Goal: Information Seeking & Learning: Find specific fact

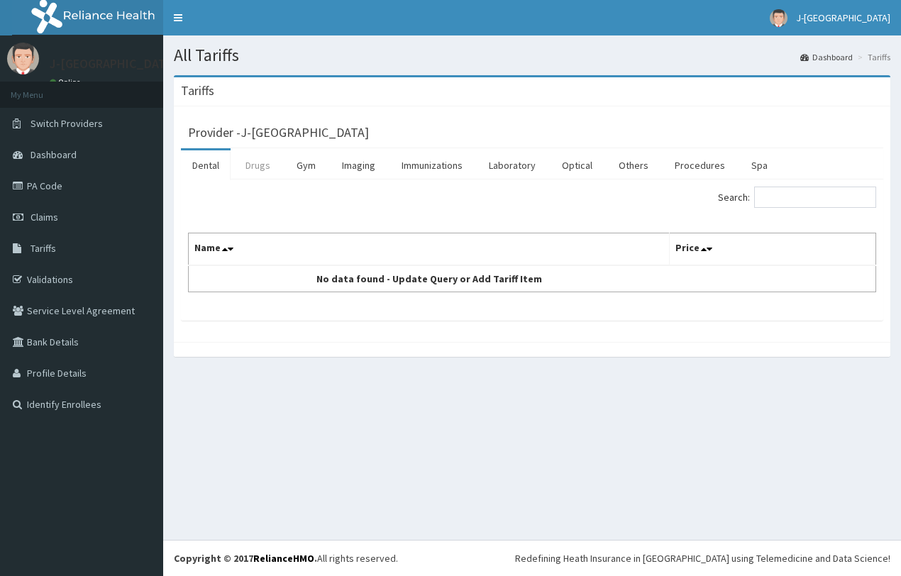
click at [259, 168] on link "Drugs" at bounding box center [258, 165] width 48 height 30
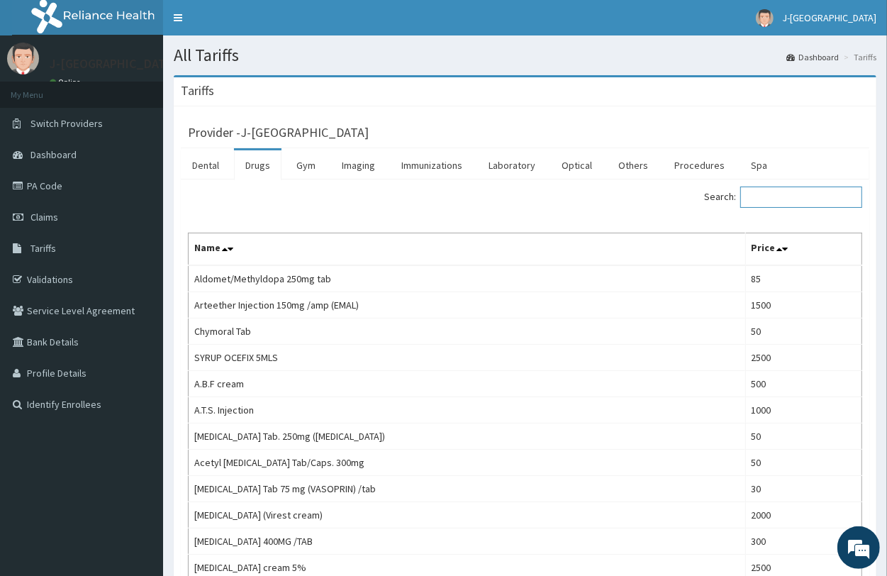
click at [807, 201] on input "Search:" at bounding box center [801, 196] width 122 height 21
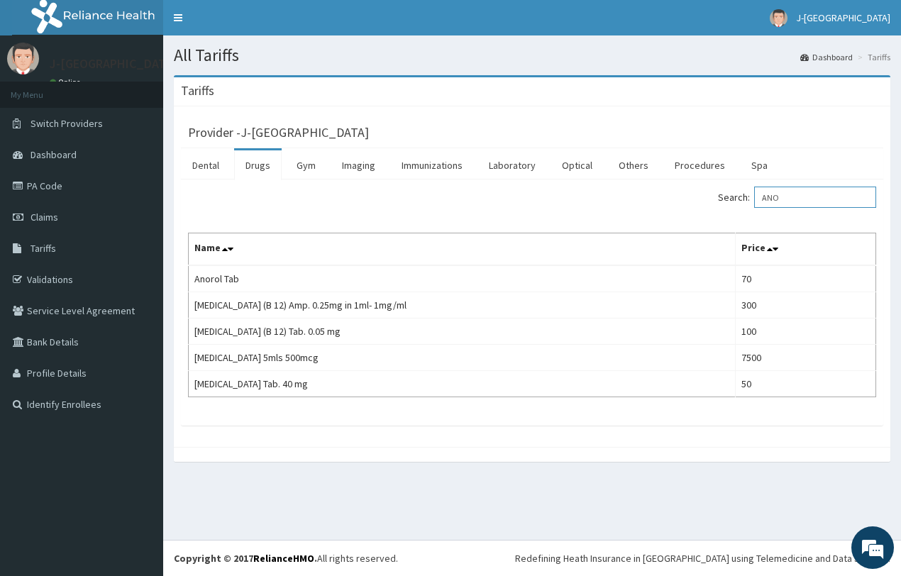
click at [809, 197] on input "ANO" at bounding box center [815, 196] width 122 height 21
type input "A"
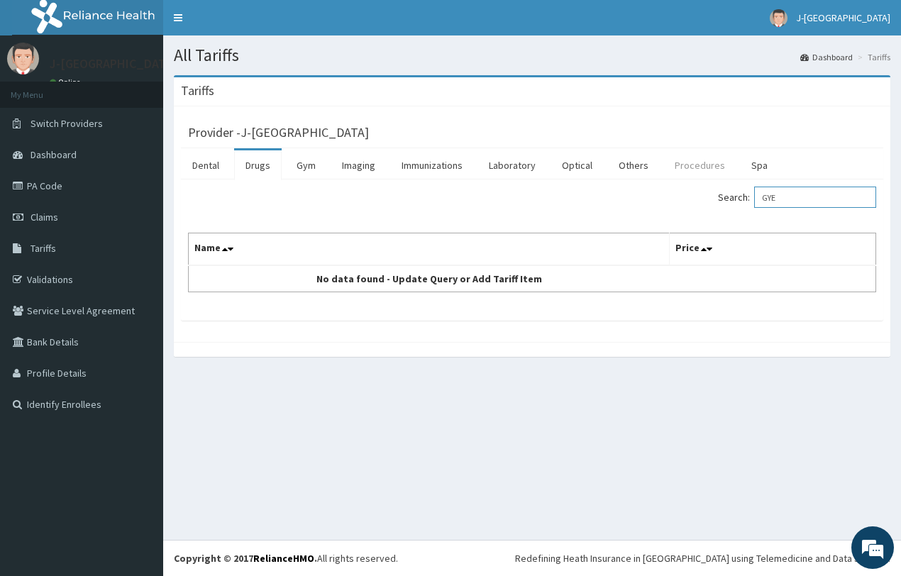
type input "GYE"
click at [681, 165] on link "Procedures" at bounding box center [699, 165] width 73 height 30
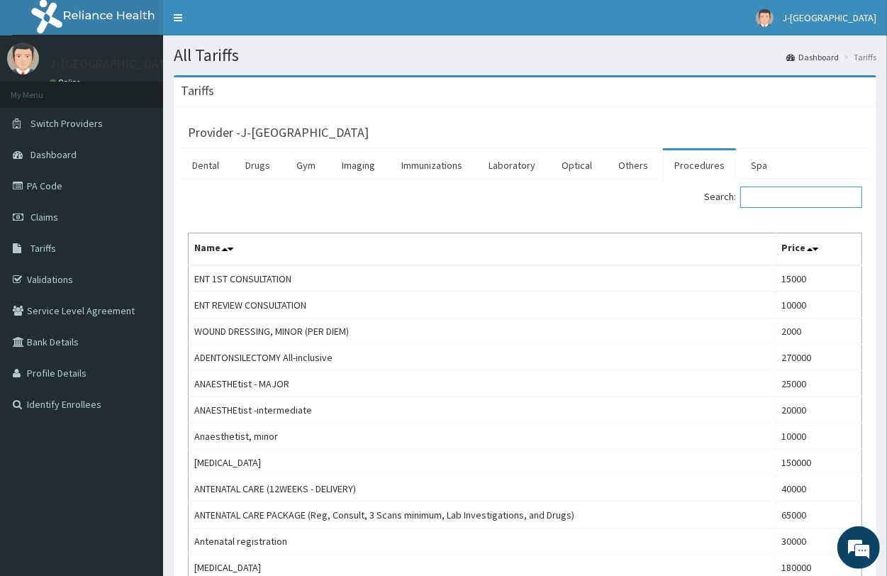
click at [778, 202] on input "Search:" at bounding box center [801, 196] width 122 height 21
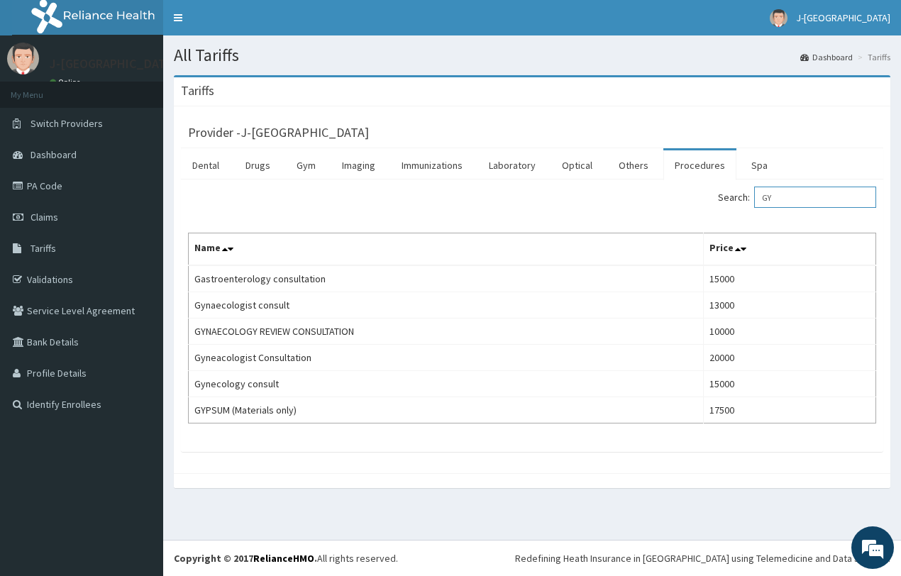
type input "GY"
